Goal: Information Seeking & Learning: Understand process/instructions

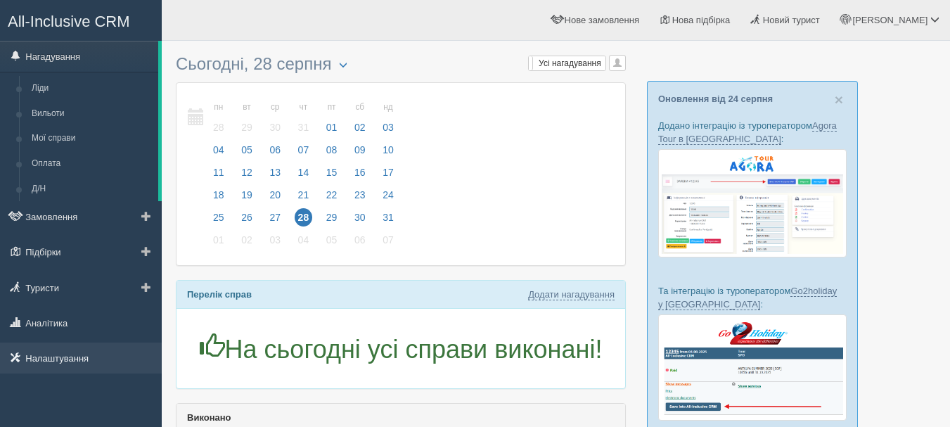
click at [63, 363] on link "Налаштування" at bounding box center [81, 358] width 162 height 31
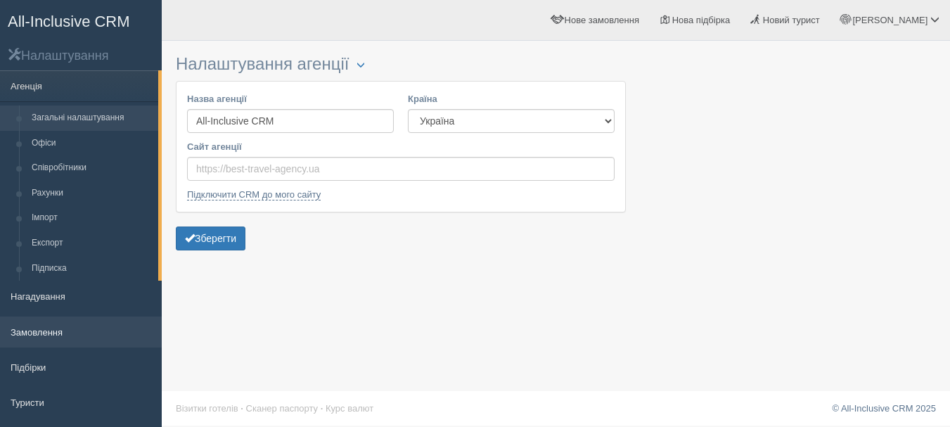
click at [65, 332] on link "Замовлення" at bounding box center [81, 332] width 162 height 31
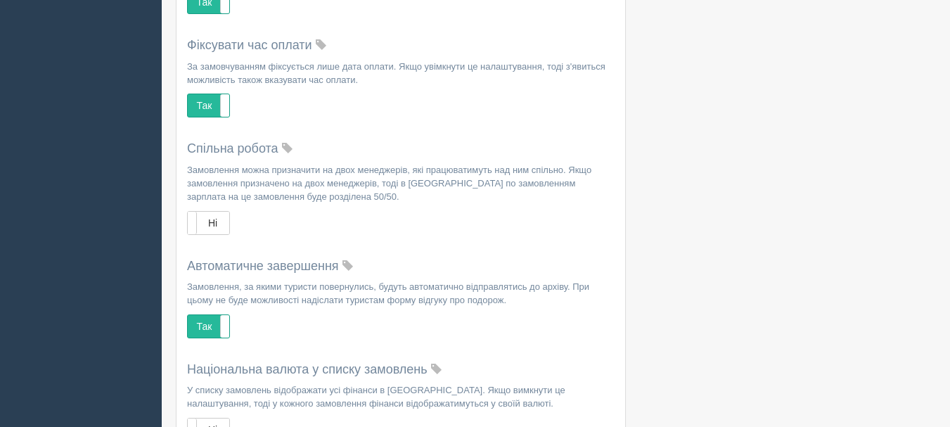
scroll to position [1363, 0]
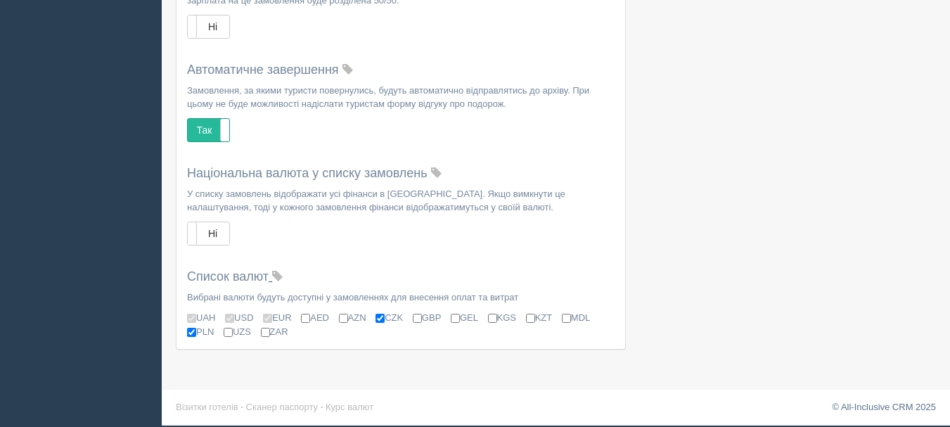
click at [281, 276] on span at bounding box center [277, 277] width 11 height 11
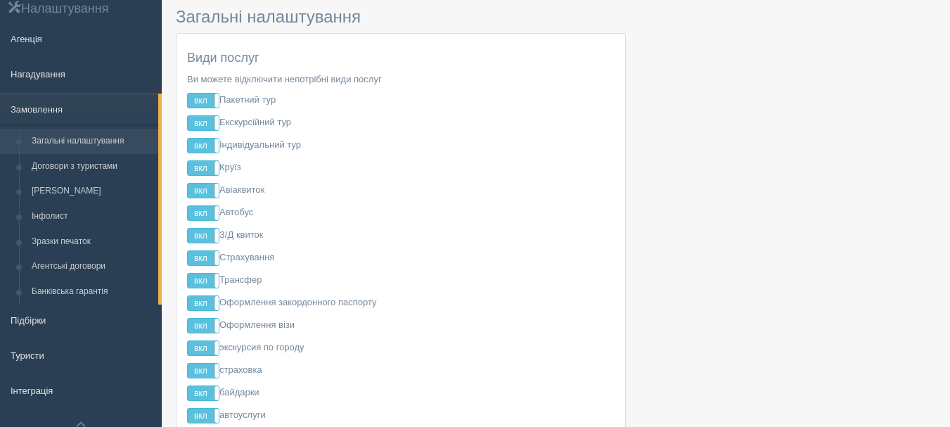
scroll to position [27, 0]
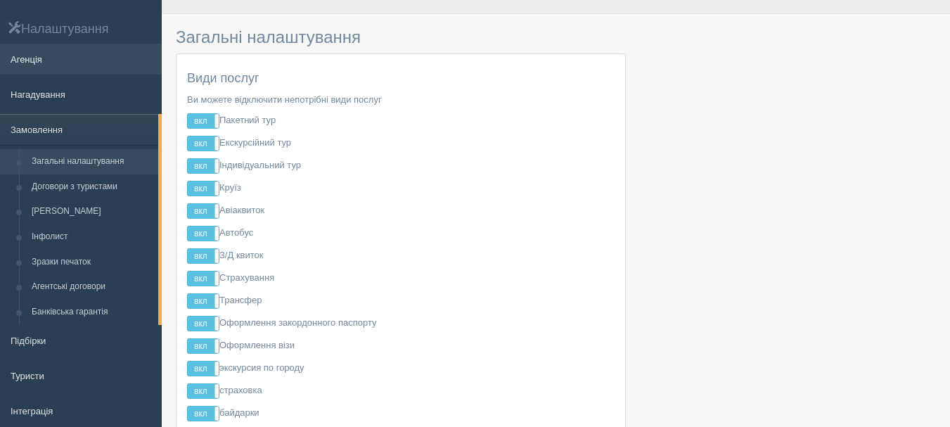
click at [67, 55] on link "Агенція" at bounding box center [81, 59] width 162 height 31
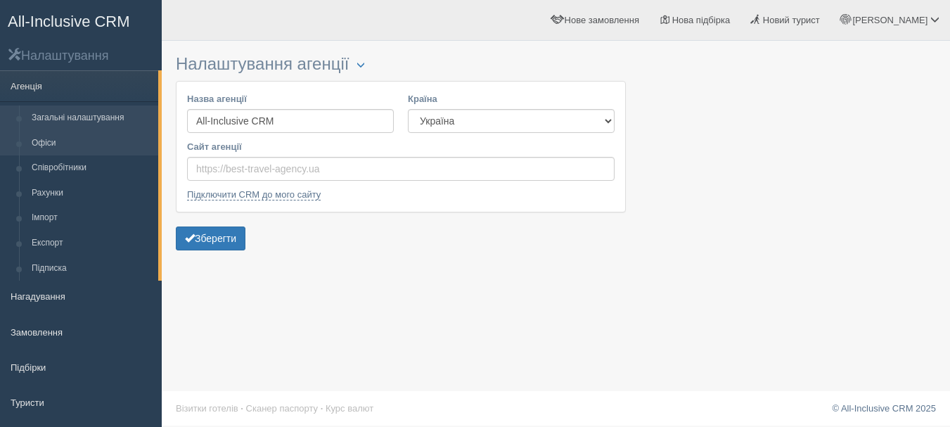
click at [109, 145] on link "Офіси" at bounding box center [91, 143] width 133 height 25
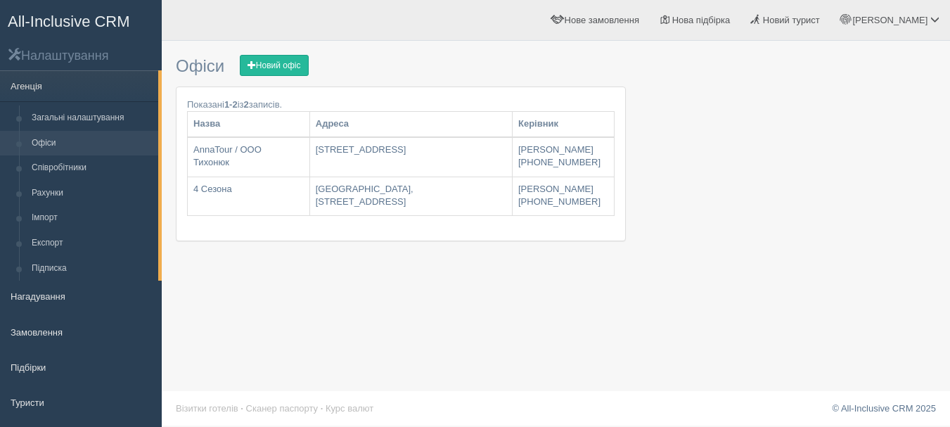
click at [127, 15] on span "All-Inclusive CRM" at bounding box center [69, 22] width 122 height 18
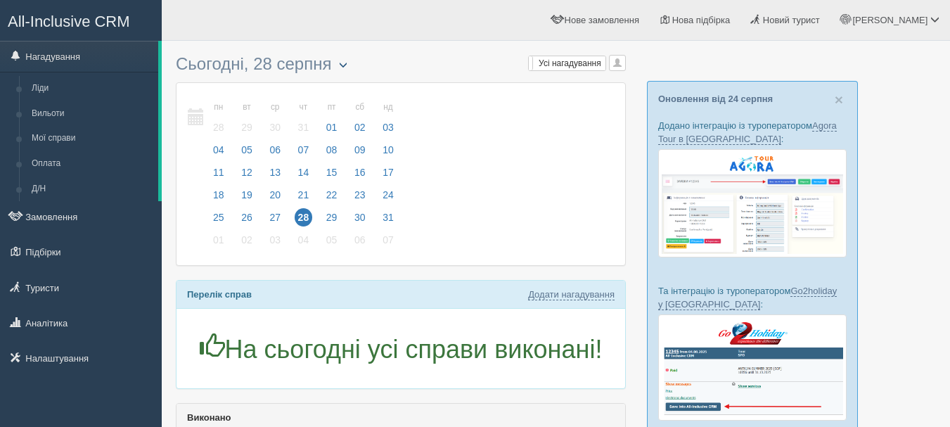
click at [344, 61] on span "button" at bounding box center [343, 65] width 8 height 8
type input "28.08.2025"
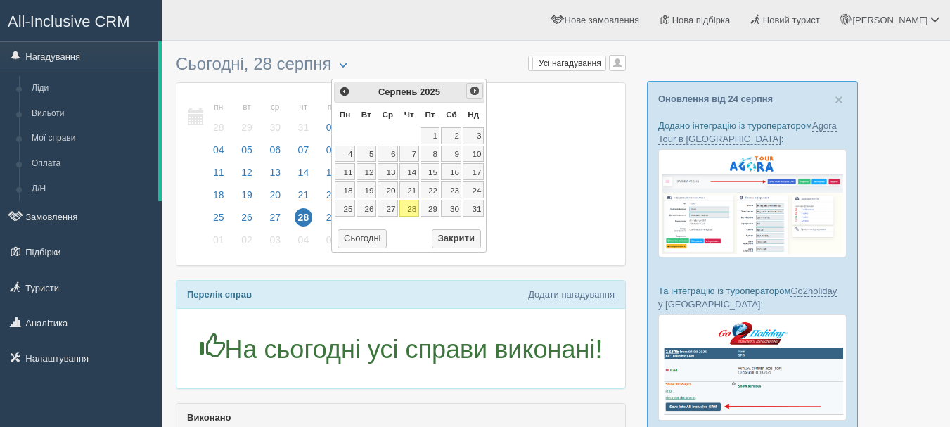
click at [471, 96] on span "Наст>" at bounding box center [474, 90] width 11 height 11
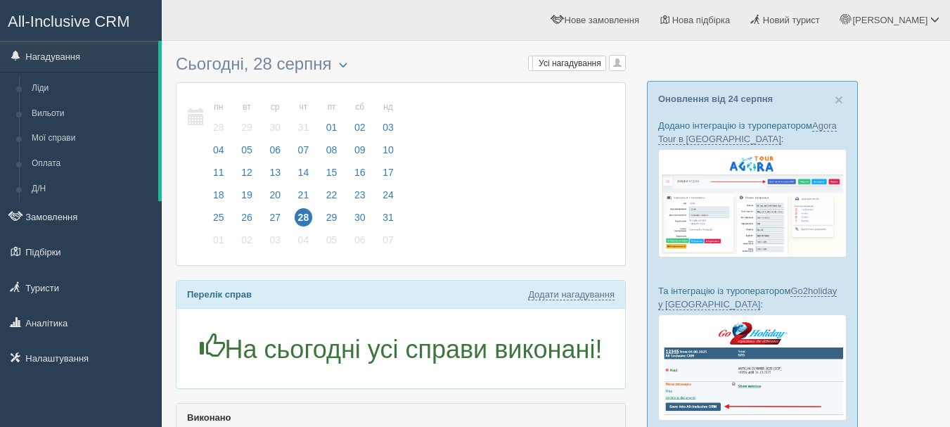
click at [553, 141] on div "пн 25 вт 26 ср 27 чт 28 пт 29 сб 30 нд 31 пн 28 вт 29 ср 30" at bounding box center [401, 174] width 449 height 182
click at [122, 348] on link "Налаштування" at bounding box center [81, 358] width 162 height 31
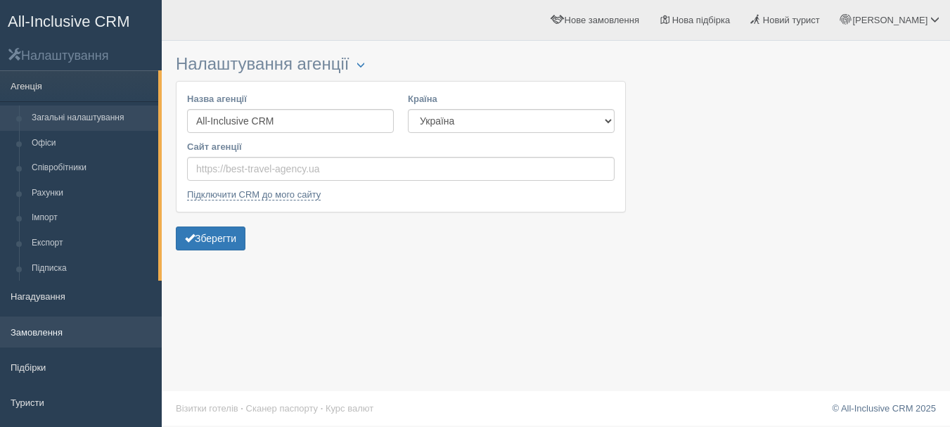
click at [97, 322] on link "Замовлення" at bounding box center [81, 332] width 162 height 31
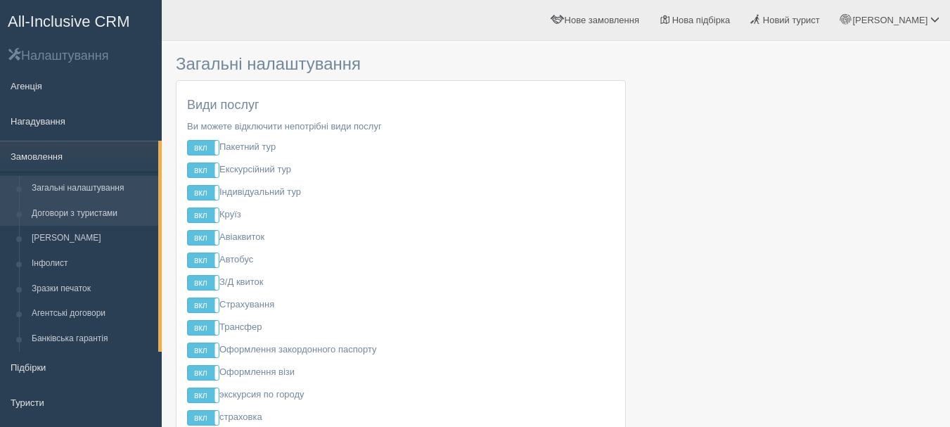
click at [125, 215] on link "Договори з туристами" at bounding box center [91, 213] width 133 height 25
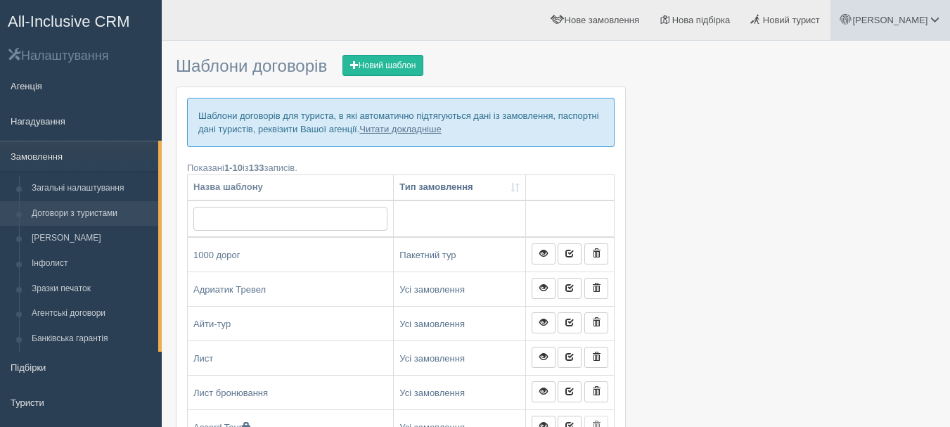
click at [901, 26] on link "[PERSON_NAME]" at bounding box center [891, 20] width 120 height 40
click at [863, 149] on span "Допомога" at bounding box center [845, 152] width 41 height 11
